Goal: Transaction & Acquisition: Download file/media

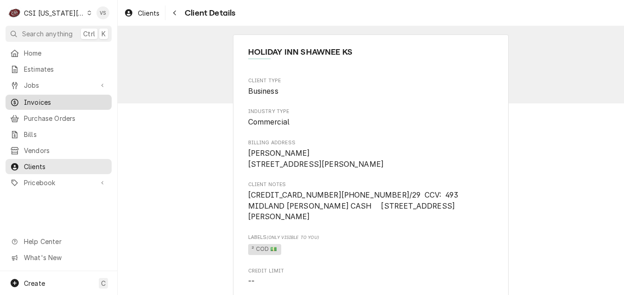
click at [37, 97] on span "Invoices" at bounding box center [65, 102] width 83 height 10
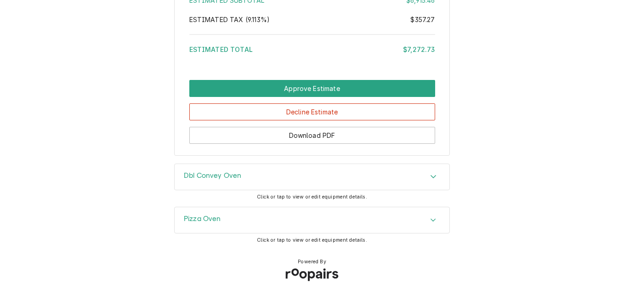
scroll to position [2304, 0]
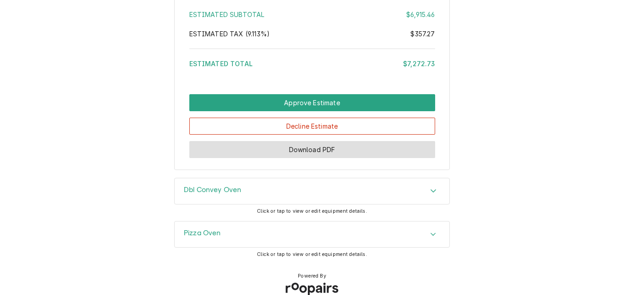
click at [341, 158] on button "Download PDF" at bounding box center [312, 149] width 246 height 17
